Goal: Find specific page/section: Find specific page/section

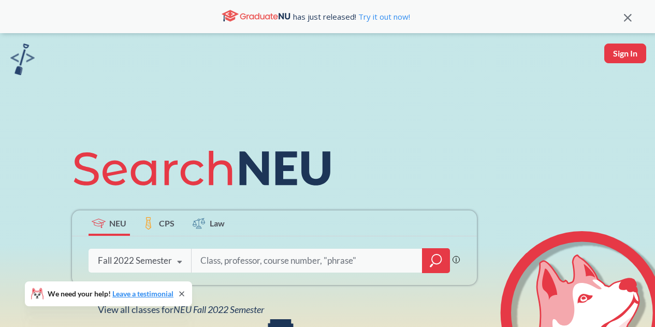
click at [616, 50] on button "Sign In" at bounding box center [625, 53] width 42 height 20
select select "US"
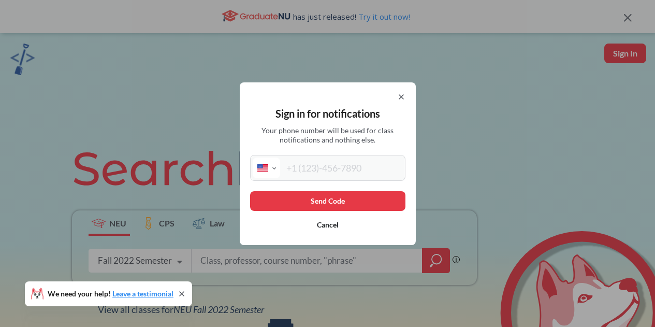
click at [410, 94] on div "Sign in for notifications Your phone number will be used for class notification…" at bounding box center [328, 163] width 176 height 163
click at [243, 257] on div "Sign in for notifications Your phone number will be used for class notification…" at bounding box center [327, 163] width 655 height 327
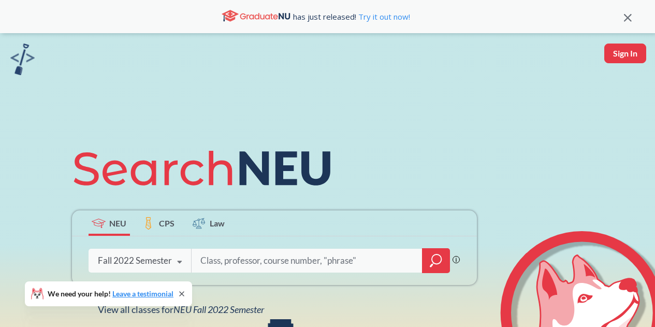
click at [261, 266] on input "search" at bounding box center [306, 261] width 215 height 22
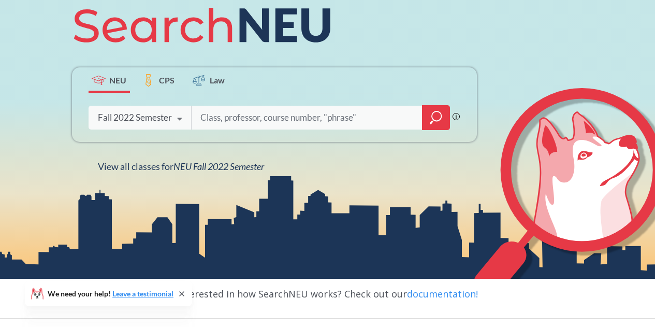
scroll to position [142, 0]
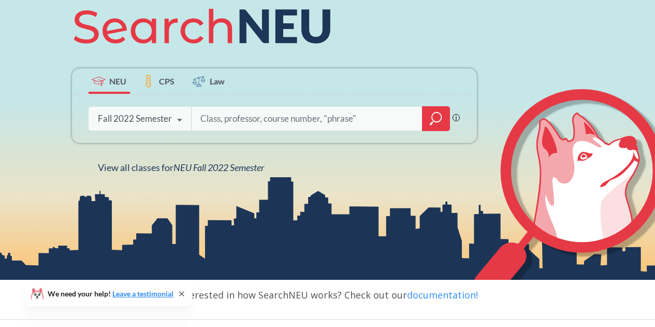
click at [173, 120] on icon at bounding box center [180, 120] width 20 height 29
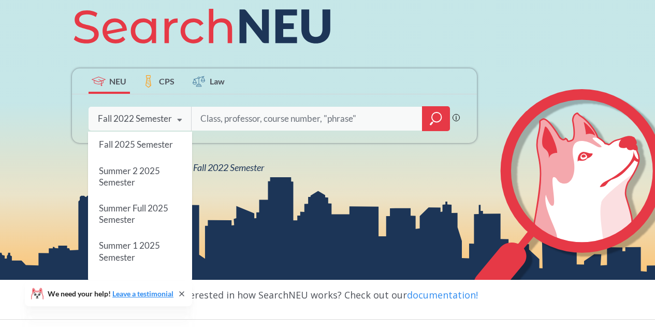
scroll to position [405, 0]
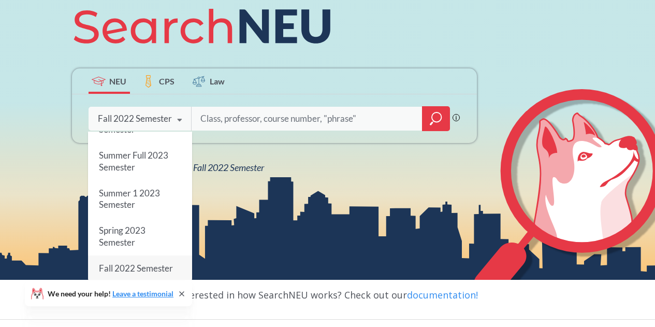
click at [173, 120] on icon at bounding box center [180, 120] width 20 height 29
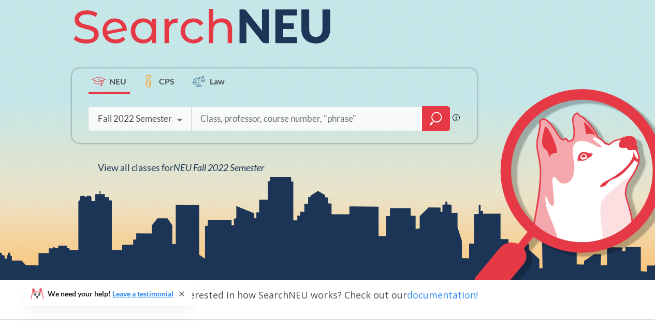
click at [435, 119] on icon "magnifying glass" at bounding box center [436, 118] width 12 height 14
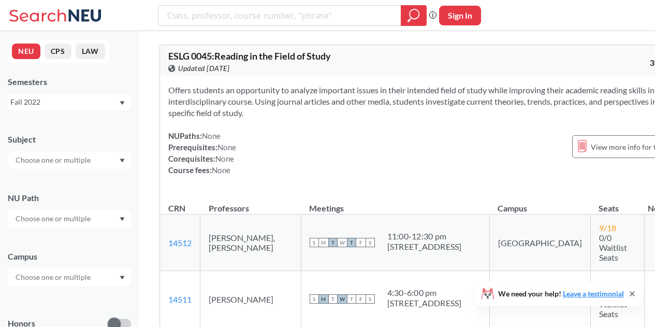
click at [98, 218] on div at bounding box center [69, 219] width 123 height 18
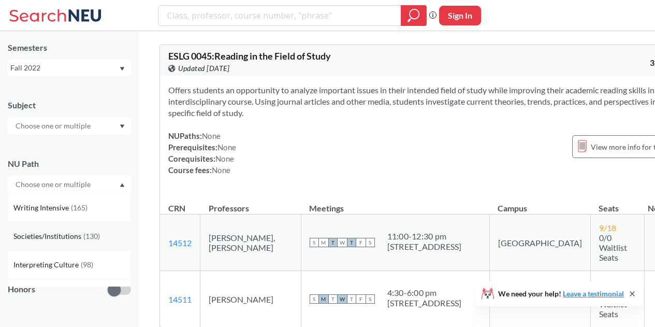
scroll to position [35, 0]
click at [96, 230] on div "Societies/Institutions ( 130 )" at bounding box center [71, 235] width 117 height 11
